Goal: Task Accomplishment & Management: Use online tool/utility

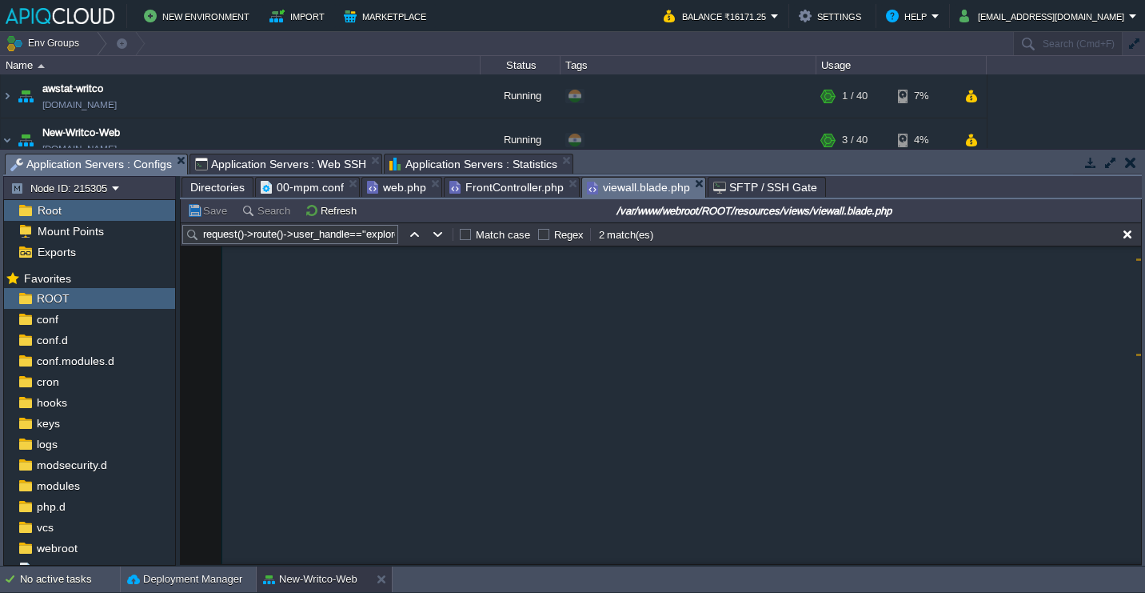
scroll to position [1962, 0]
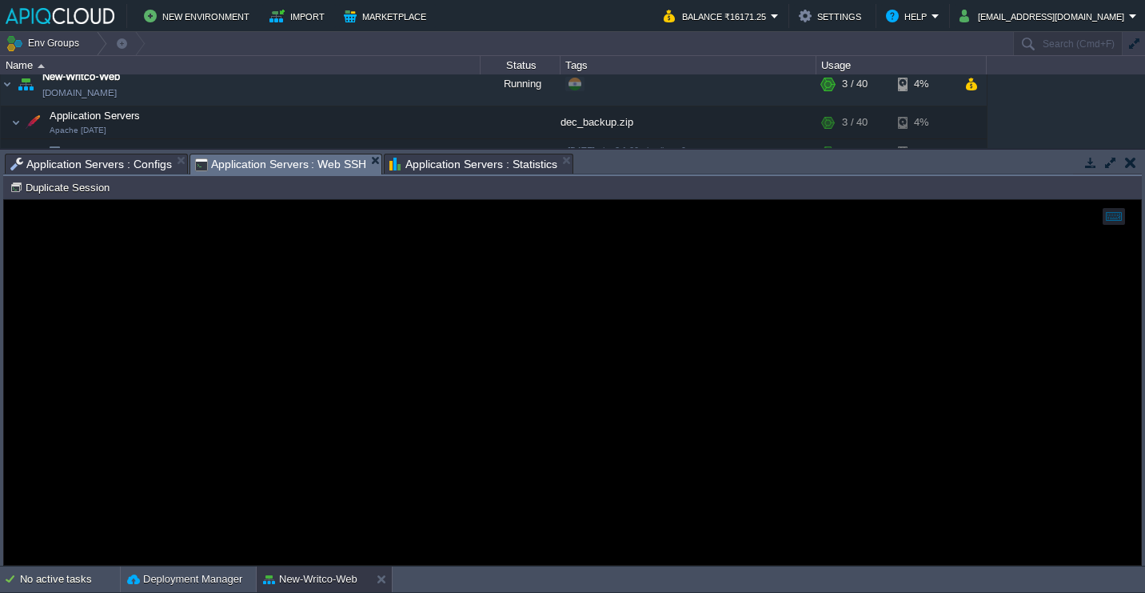
click at [324, 159] on span "Application Servers : Web SSH" at bounding box center [281, 164] width 172 height 20
click at [366, 246] on div at bounding box center [572, 382] width 1137 height 365
click at [96, 190] on button "Duplicate Session" at bounding box center [62, 187] width 105 height 14
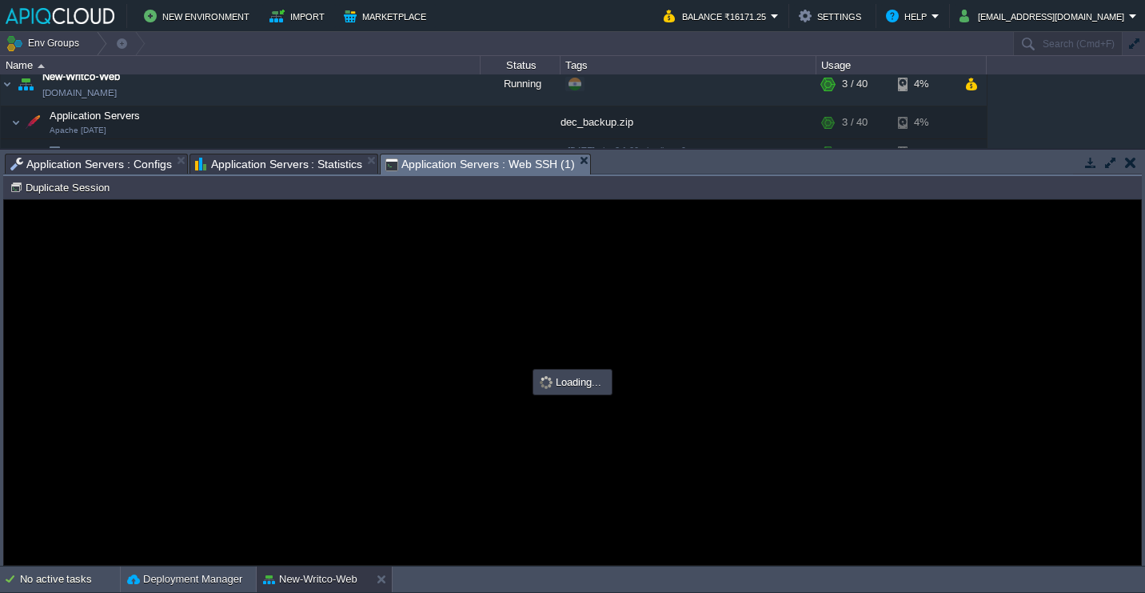
scroll to position [0, 0]
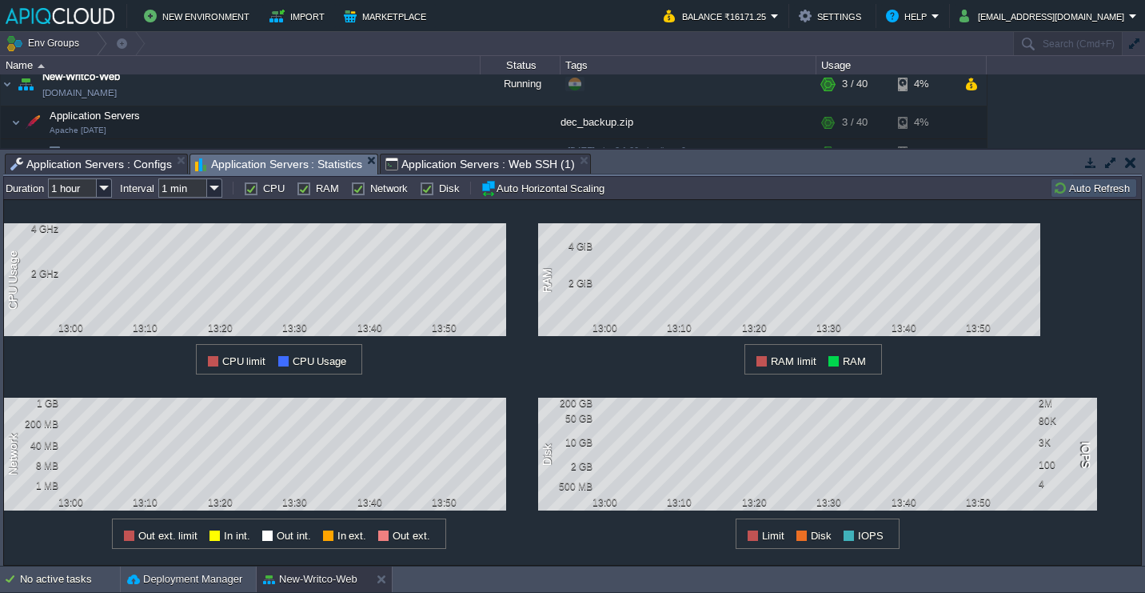
click at [328, 162] on span "Application Servers : Statistics" at bounding box center [279, 164] width 168 height 20
click at [1096, 185] on button "Auto Refresh" at bounding box center [1094, 188] width 82 height 14
click at [1100, 190] on button "Auto Refresh" at bounding box center [1094, 188] width 82 height 14
click at [96, 195] on input "1 hour" at bounding box center [72, 187] width 49 height 19
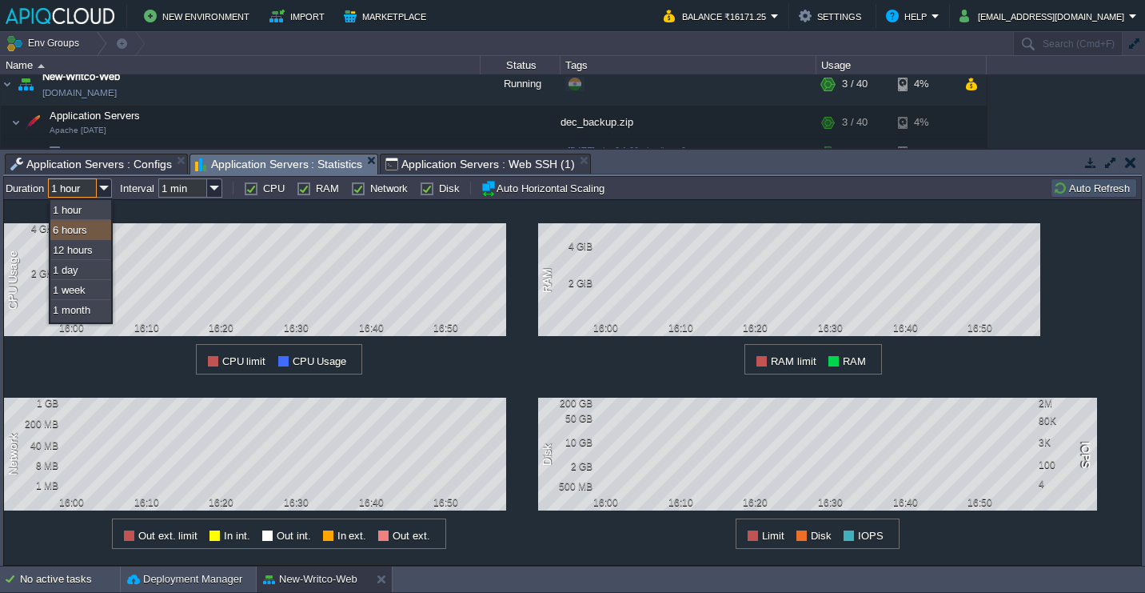
click at [84, 235] on div "6 hours" at bounding box center [80, 230] width 61 height 20
type input "6 hours"
type input "1 hour"
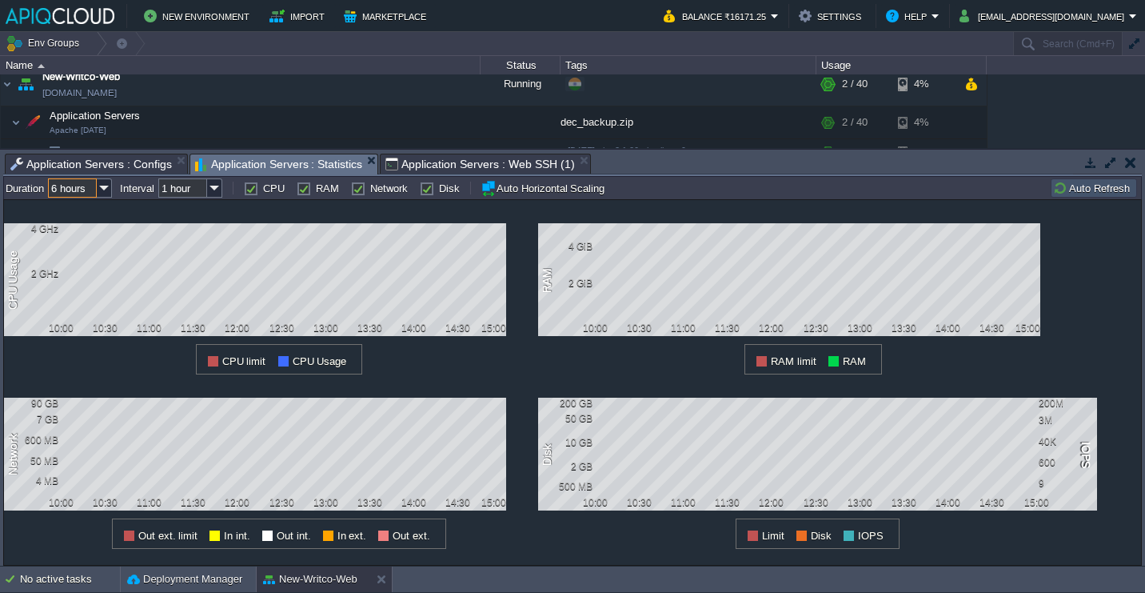
type input "#000000"
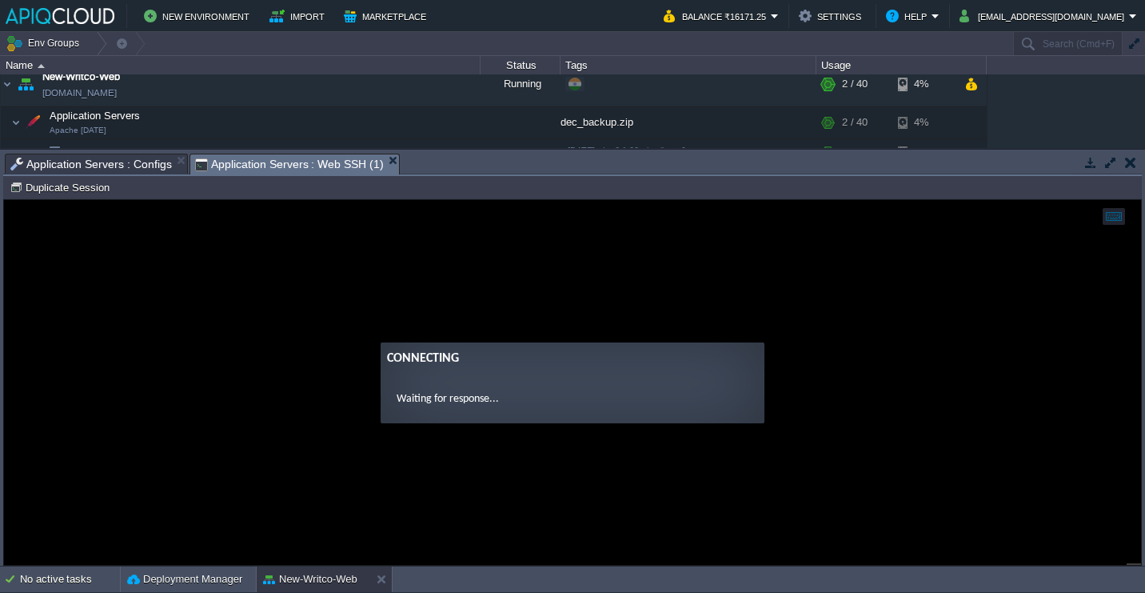
click at [1092, 157] on button "button" at bounding box center [1091, 162] width 14 height 14
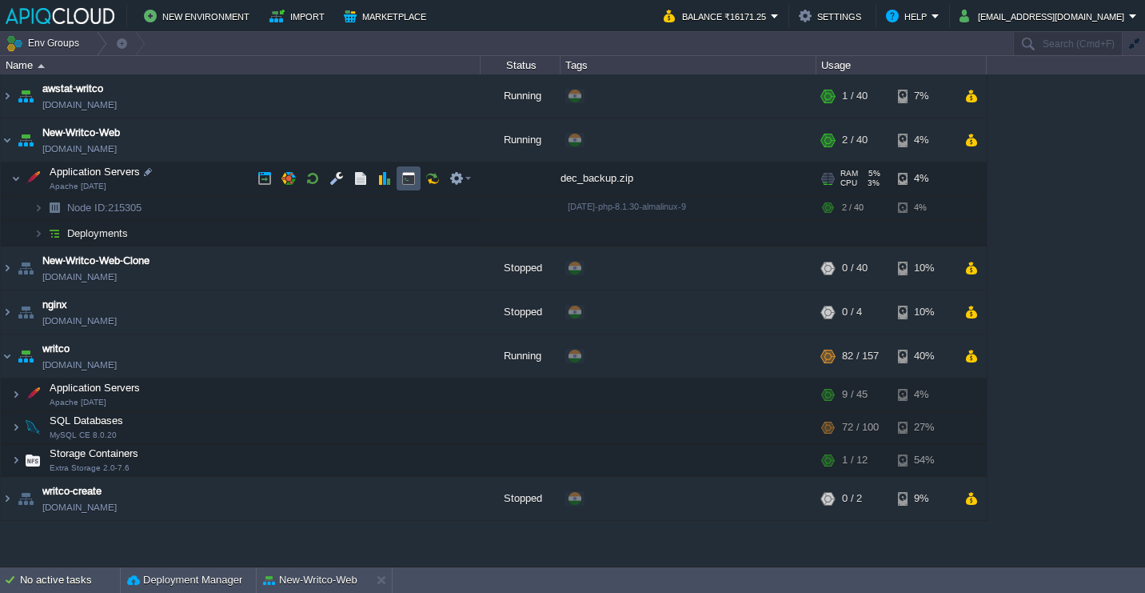
click at [413, 174] on button "button" at bounding box center [409, 178] width 14 height 14
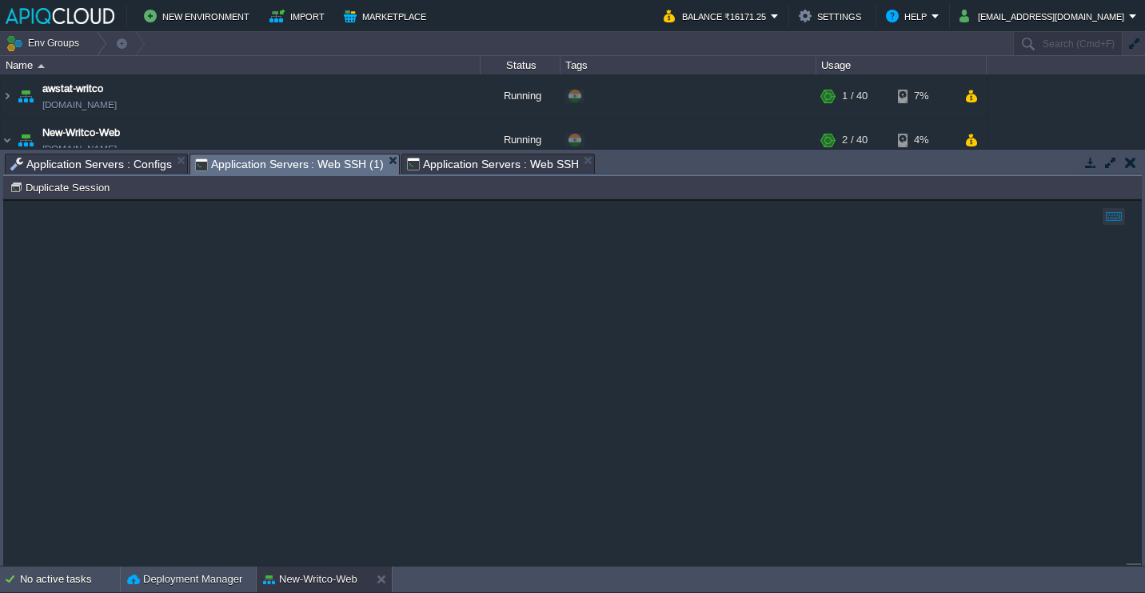
click at [359, 166] on span "Application Servers : Web SSH (1)" at bounding box center [289, 164] width 189 height 20
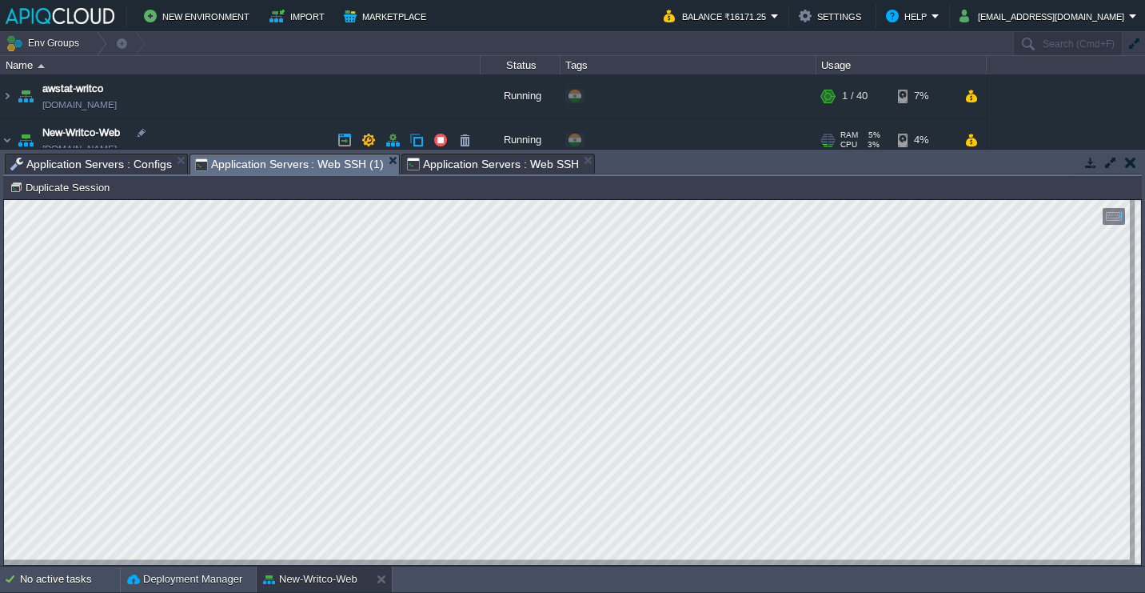
click at [913, 138] on div "4%" at bounding box center [924, 139] width 52 height 43
type input "#000000"
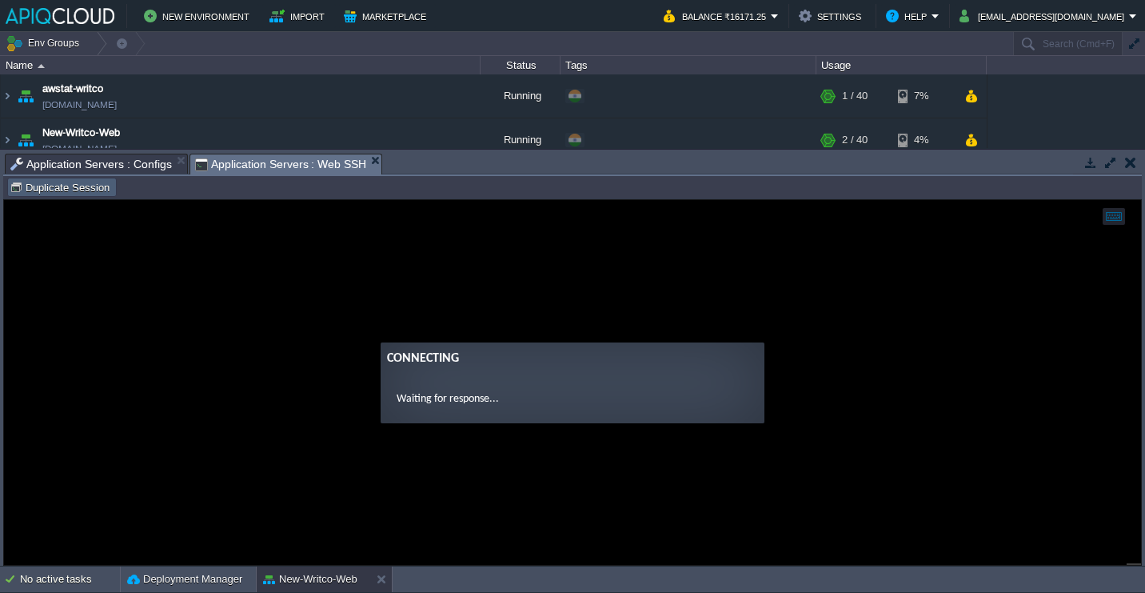
click at [82, 190] on button "Duplicate Session" at bounding box center [62, 187] width 105 height 14
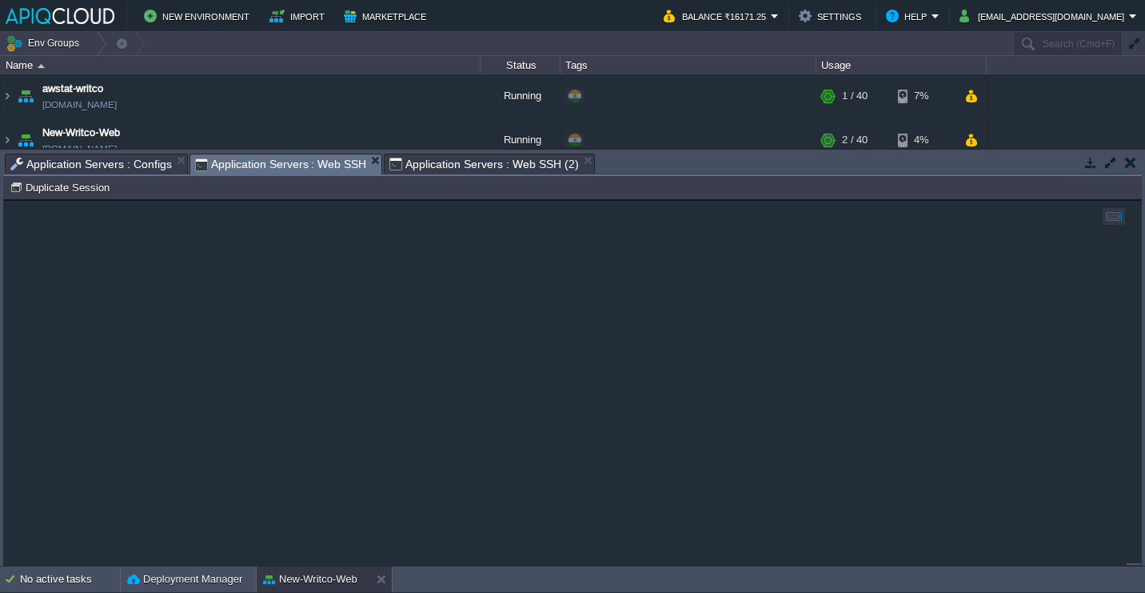
click at [366, 166] on em "Application Servers : Web SSH" at bounding box center [288, 164] width 187 height 20
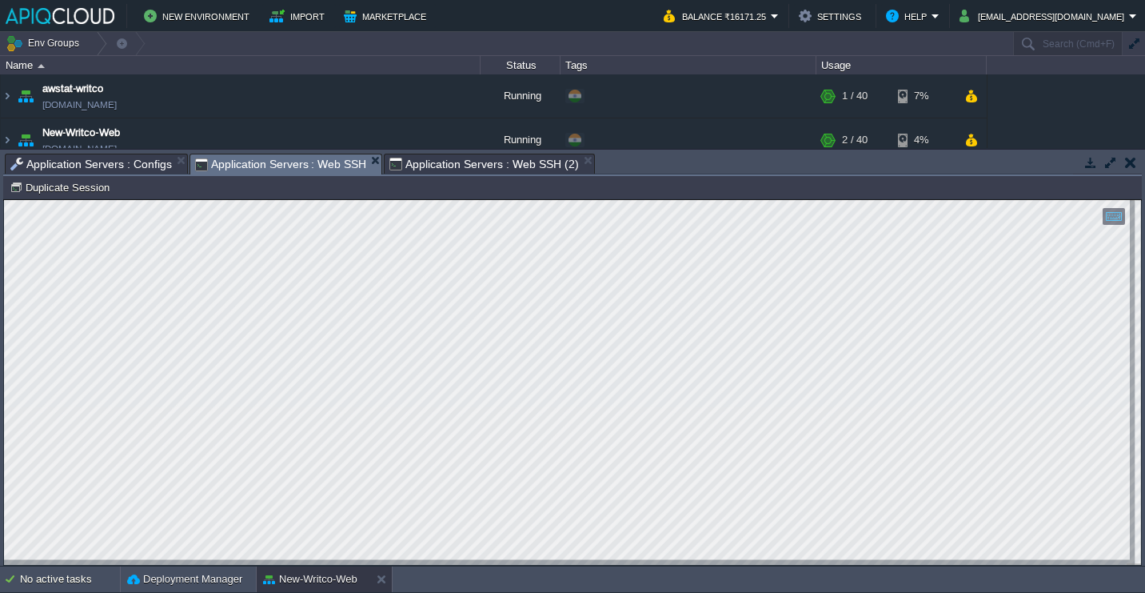
type input "#000000"
